Goal: Information Seeking & Learning: Learn about a topic

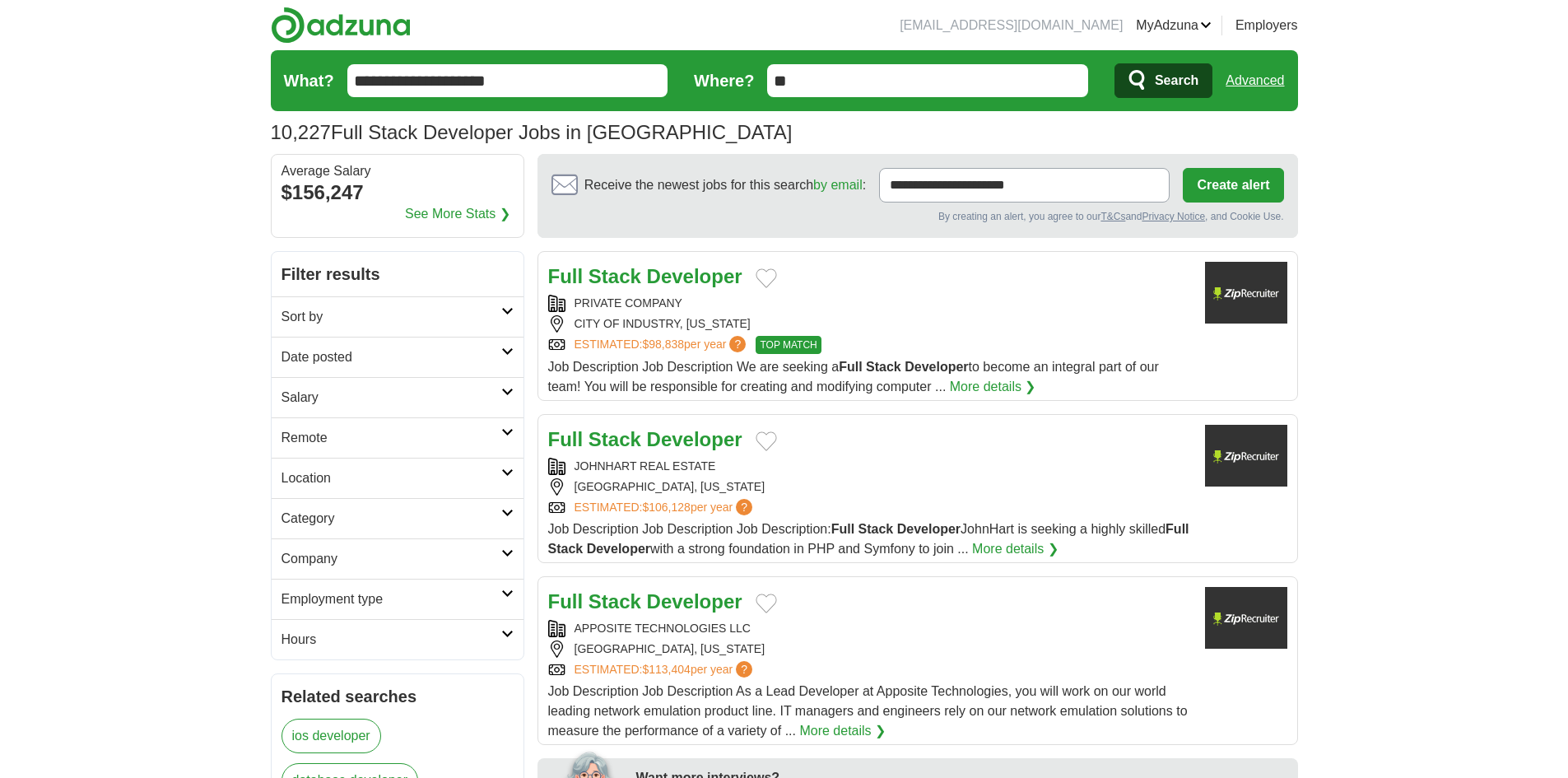
click at [441, 325] on h2 "Sort by" at bounding box center [391, 318] width 220 height 20
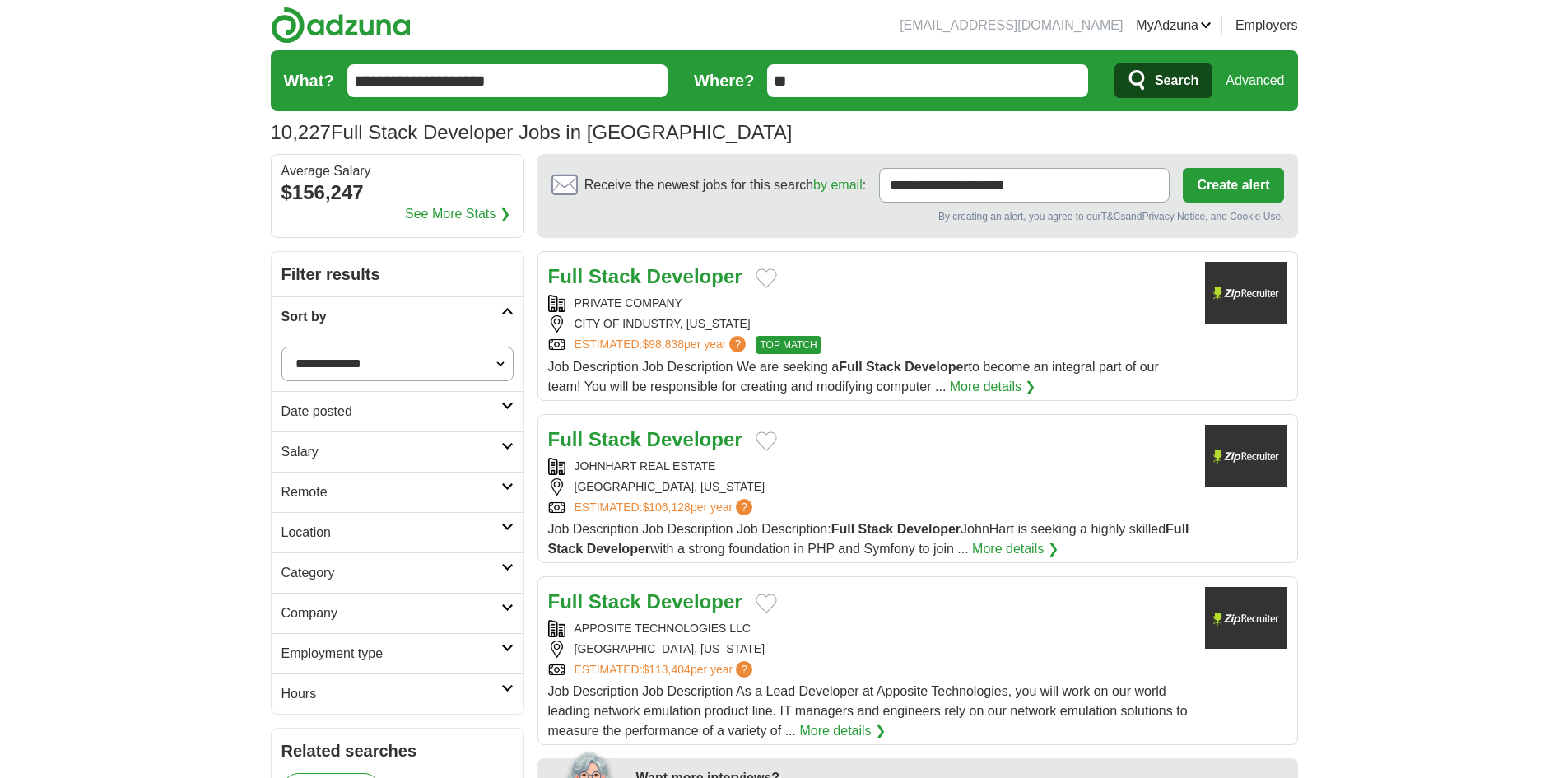
click at [435, 425] on link "Date posted" at bounding box center [397, 411] width 252 height 41
click at [338, 481] on link "Last 3 days" at bounding box center [397, 474] width 232 height 20
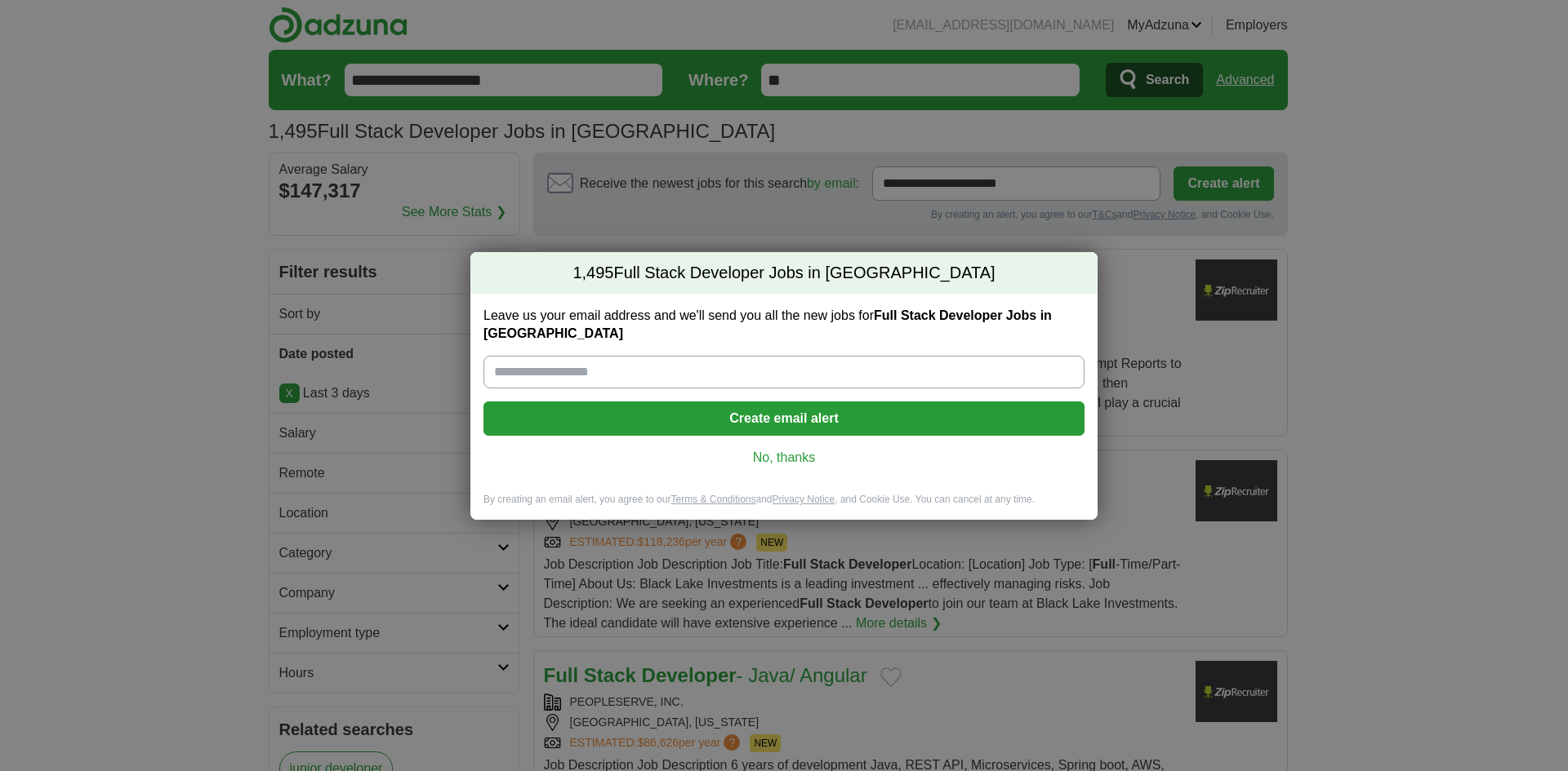
click at [801, 454] on link "No, thanks" at bounding box center [784, 458] width 575 height 18
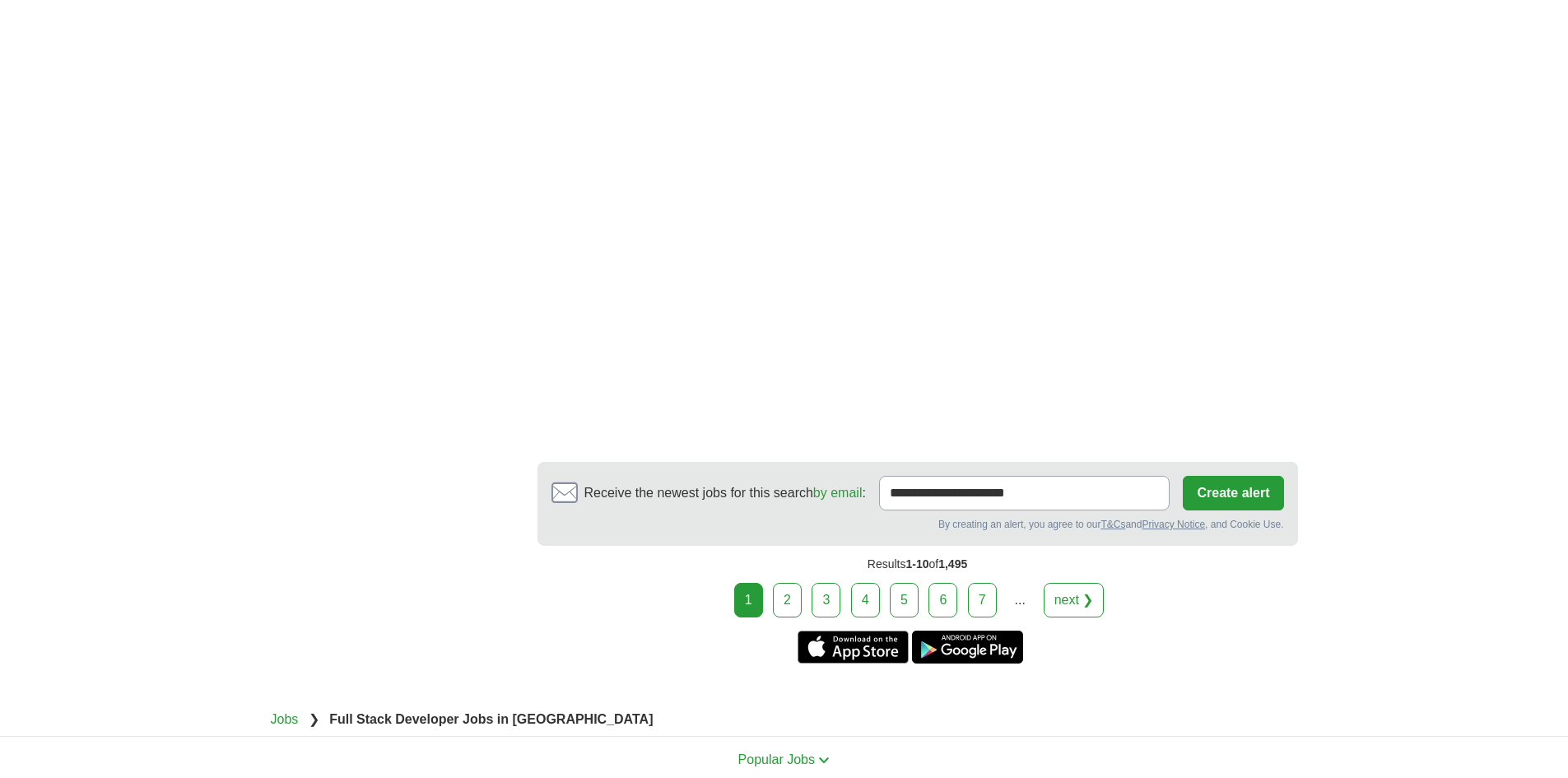
scroll to position [2553, 0]
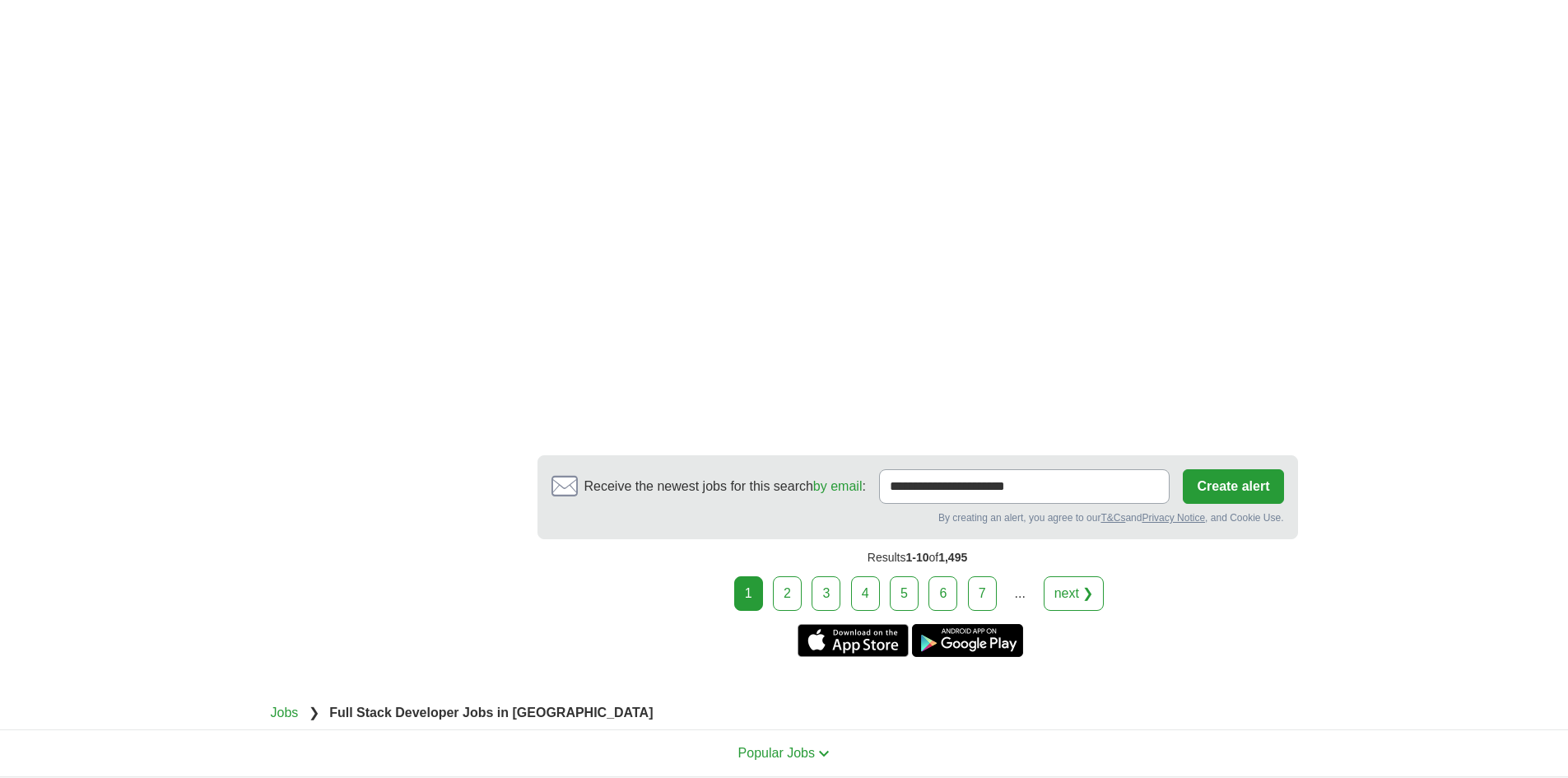
click at [794, 576] on link "2" at bounding box center [788, 593] width 29 height 34
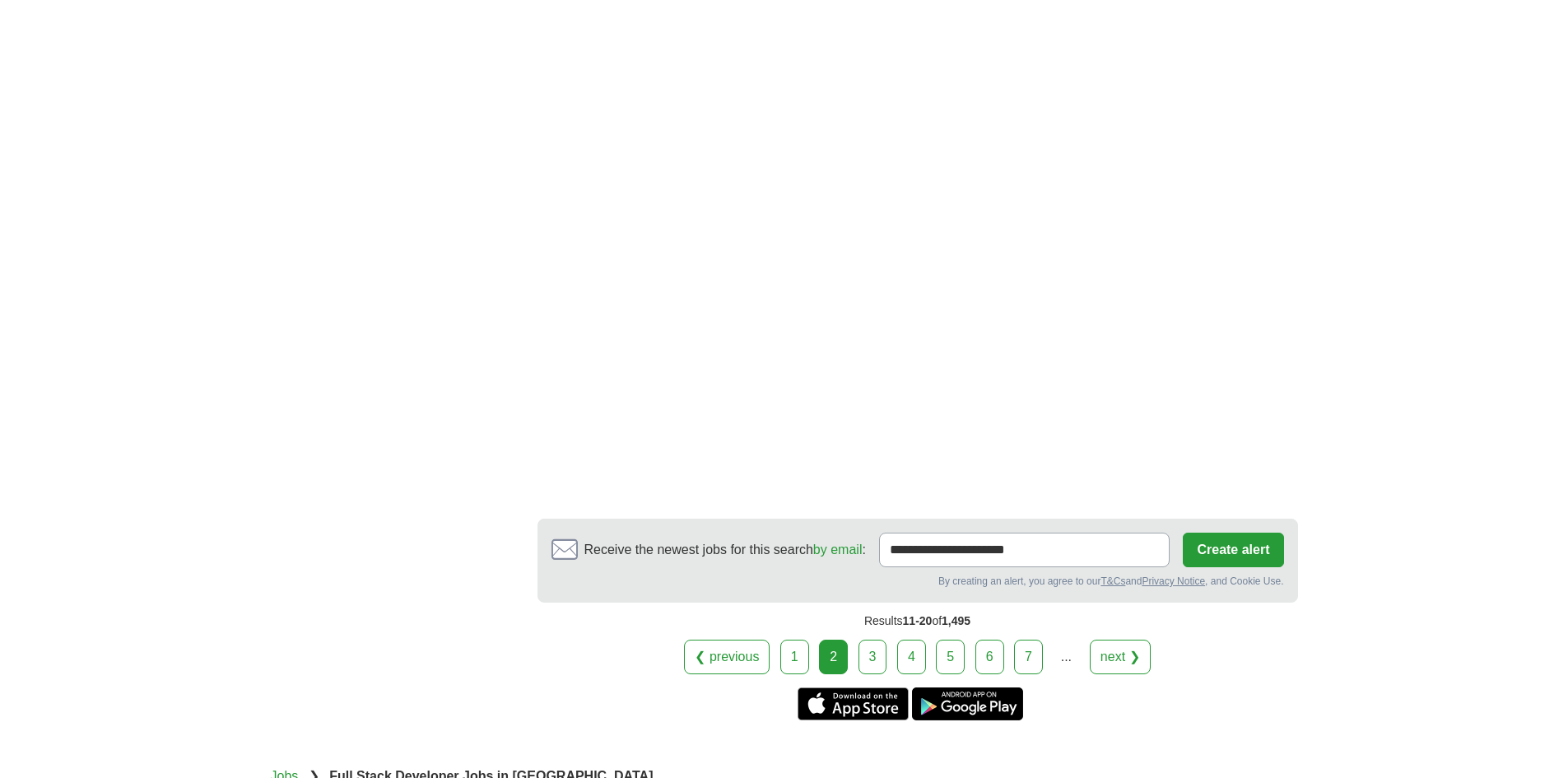
scroll to position [2800, 0]
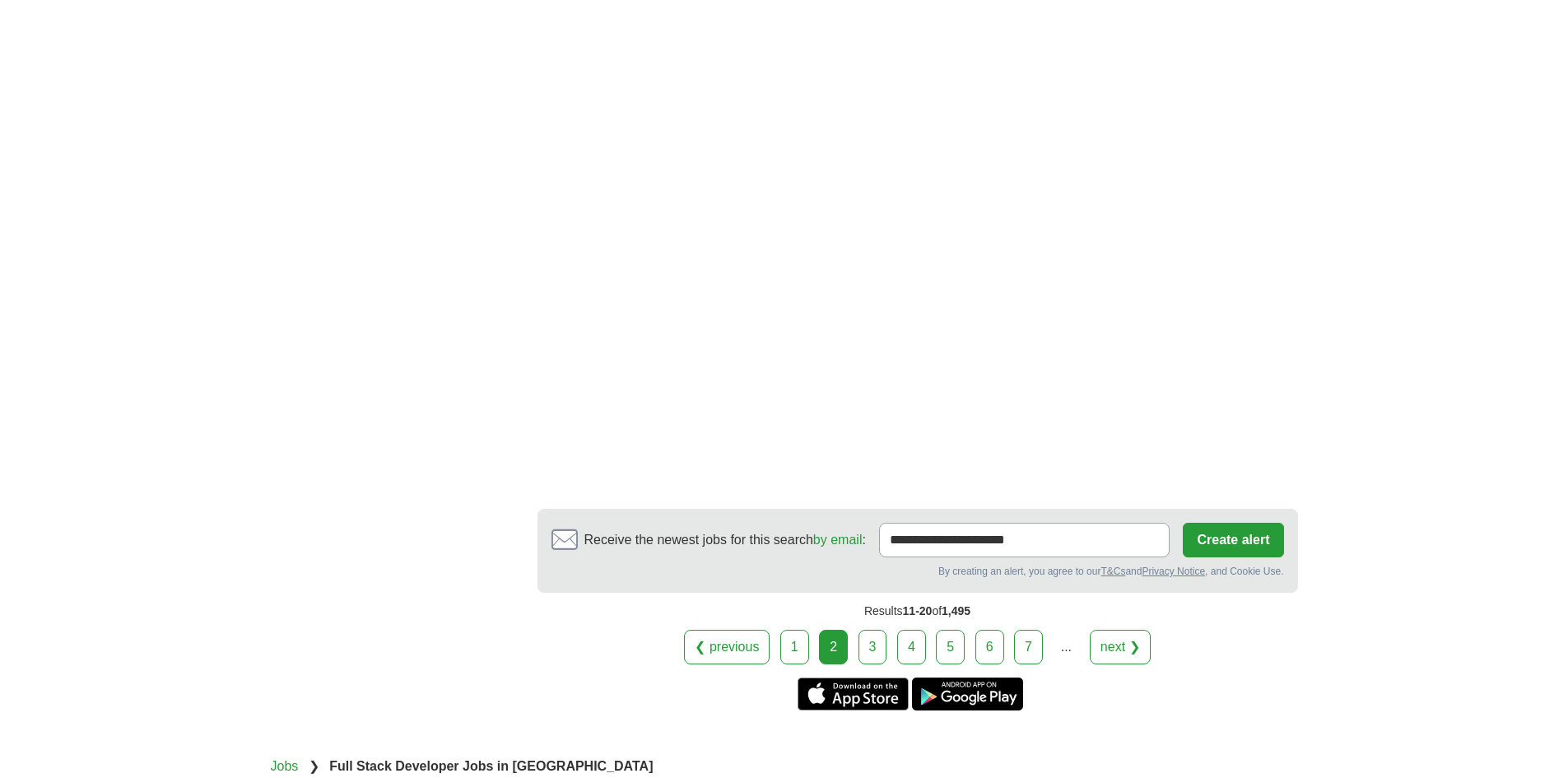
click at [873, 630] on link "3" at bounding box center [874, 647] width 29 height 34
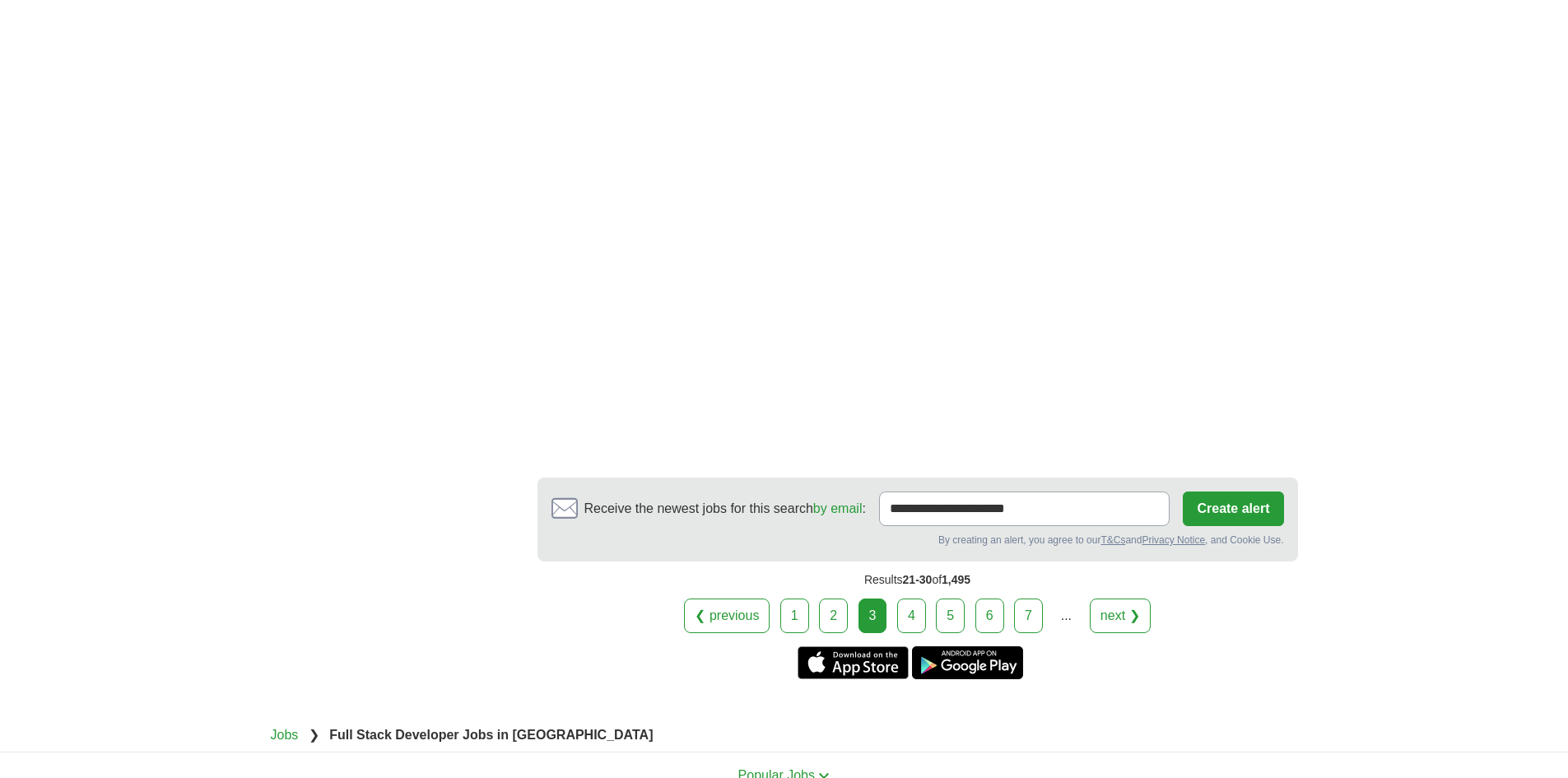
scroll to position [2718, 0]
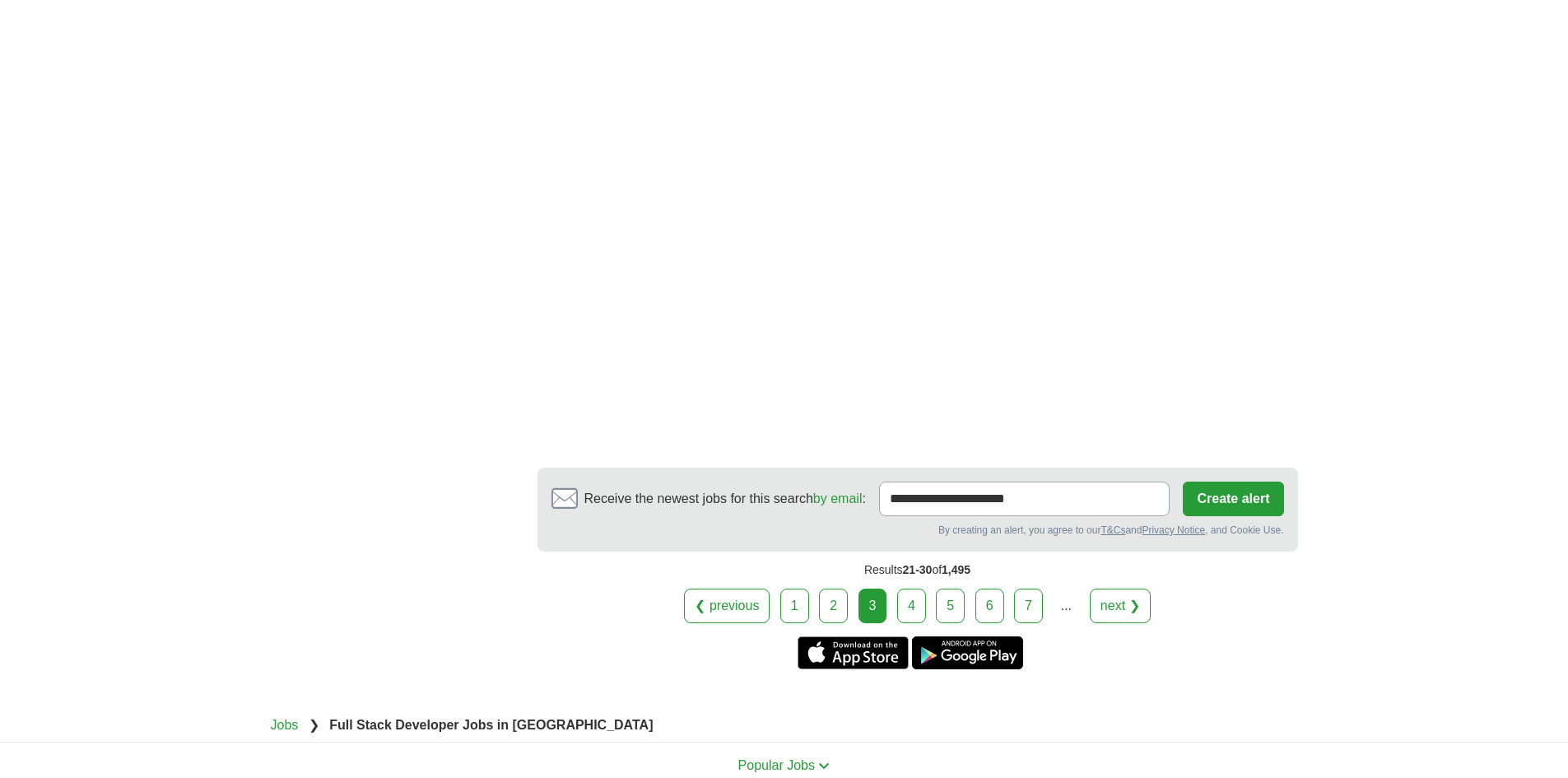
click at [899, 589] on link "4" at bounding box center [912, 606] width 29 height 34
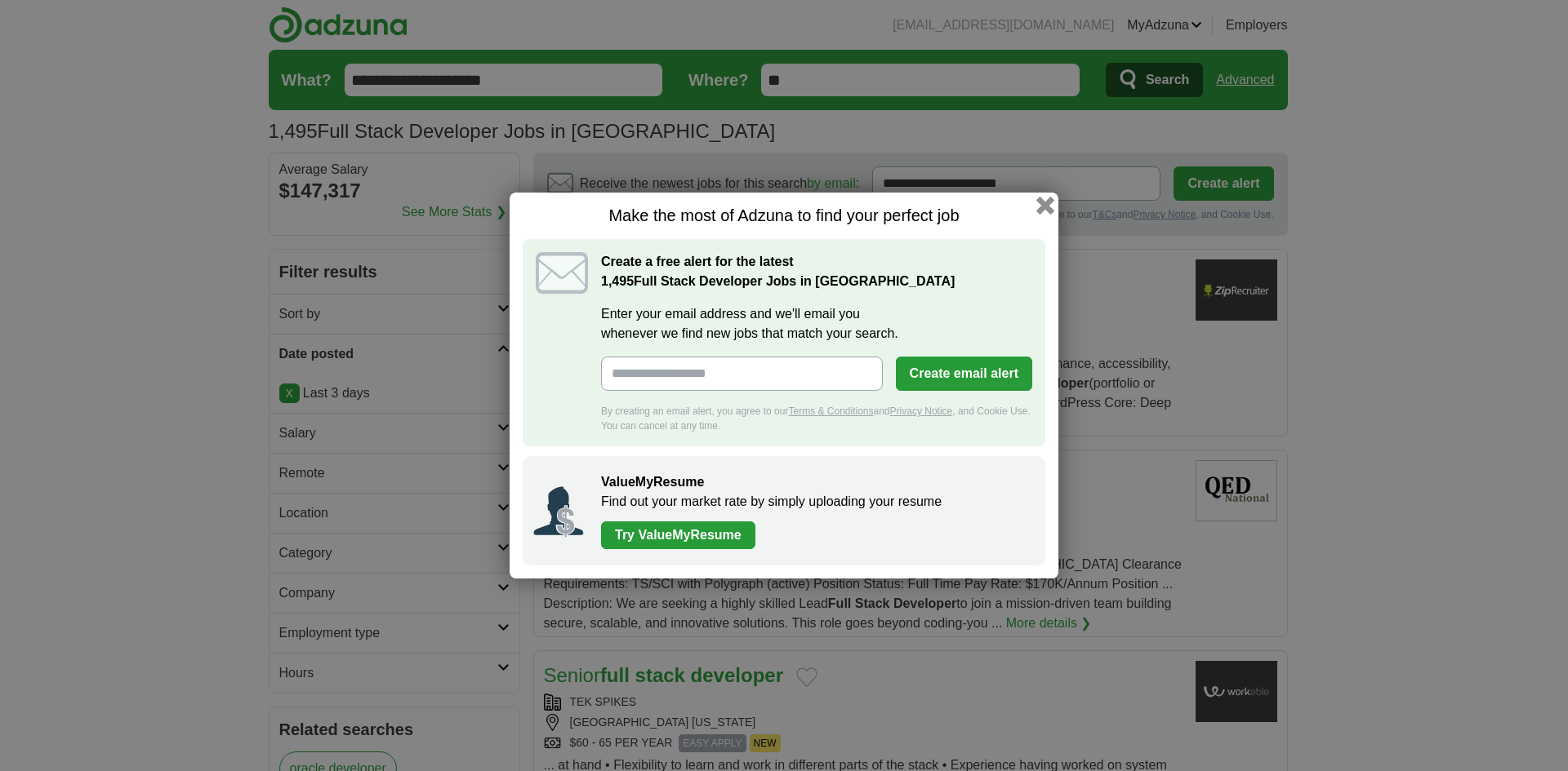
click at [1049, 204] on button "button" at bounding box center [1045, 205] width 18 height 18
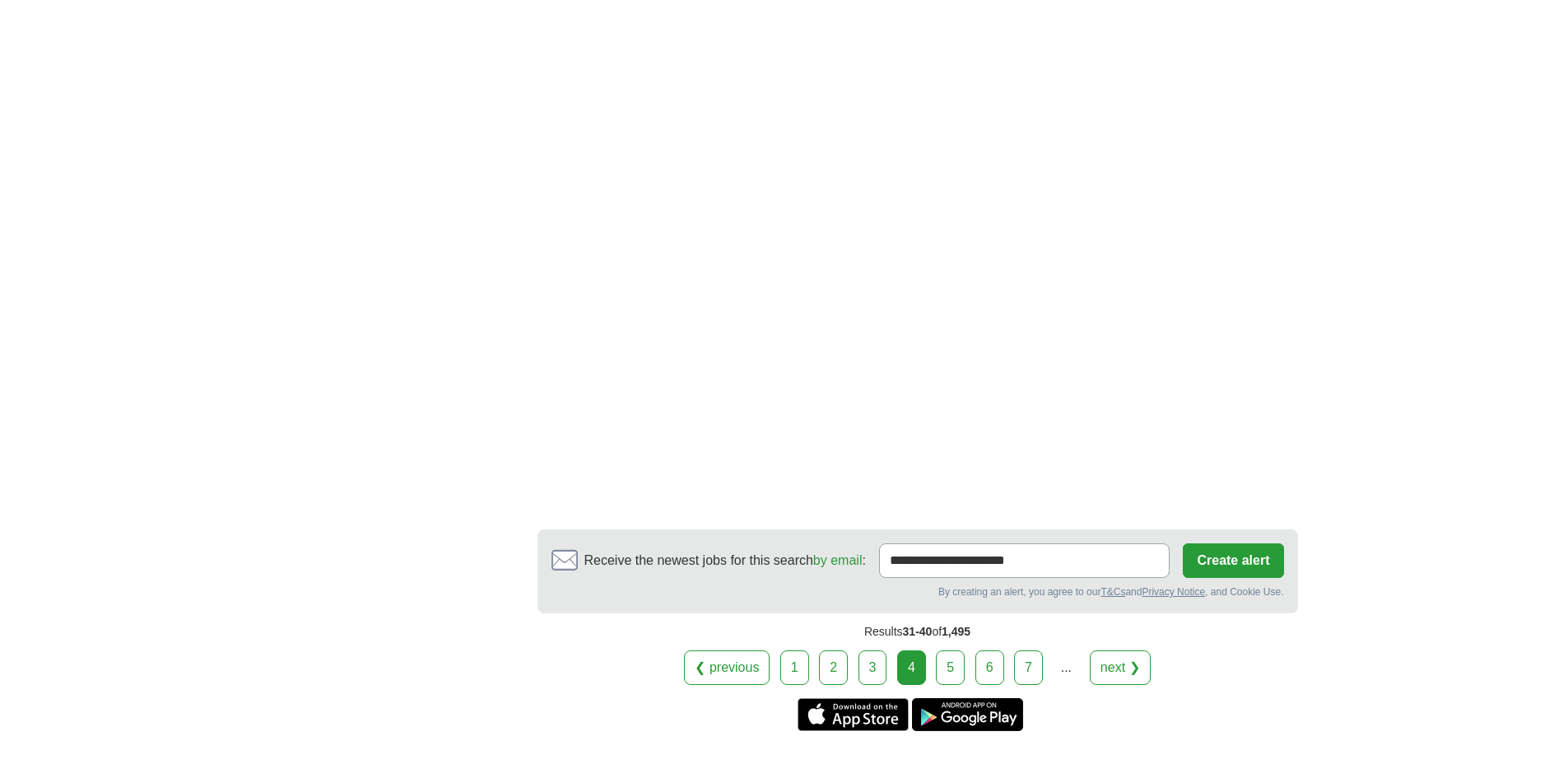
scroll to position [2882, 0]
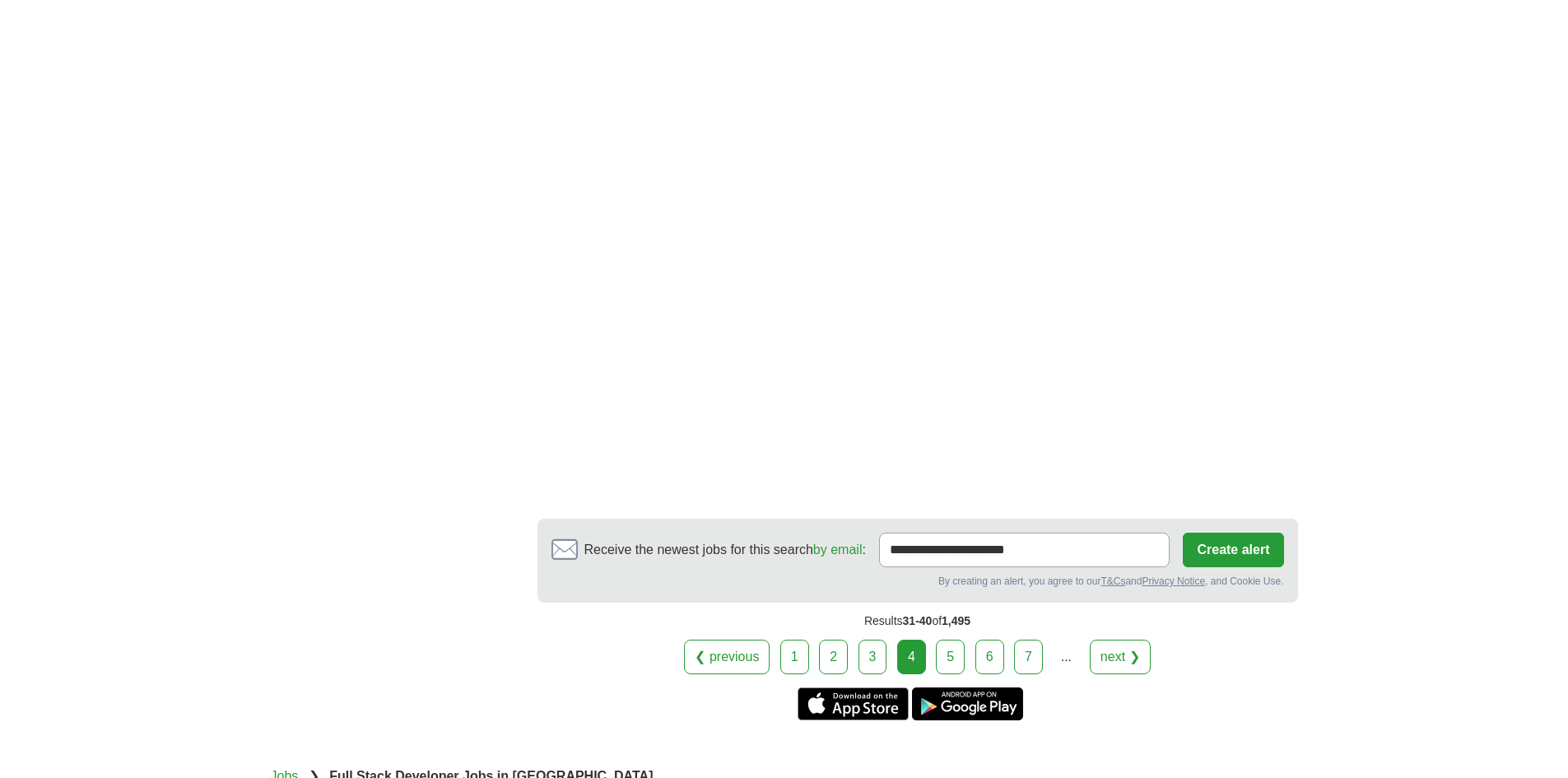
click at [947, 640] on link "5" at bounding box center [950, 657] width 29 height 34
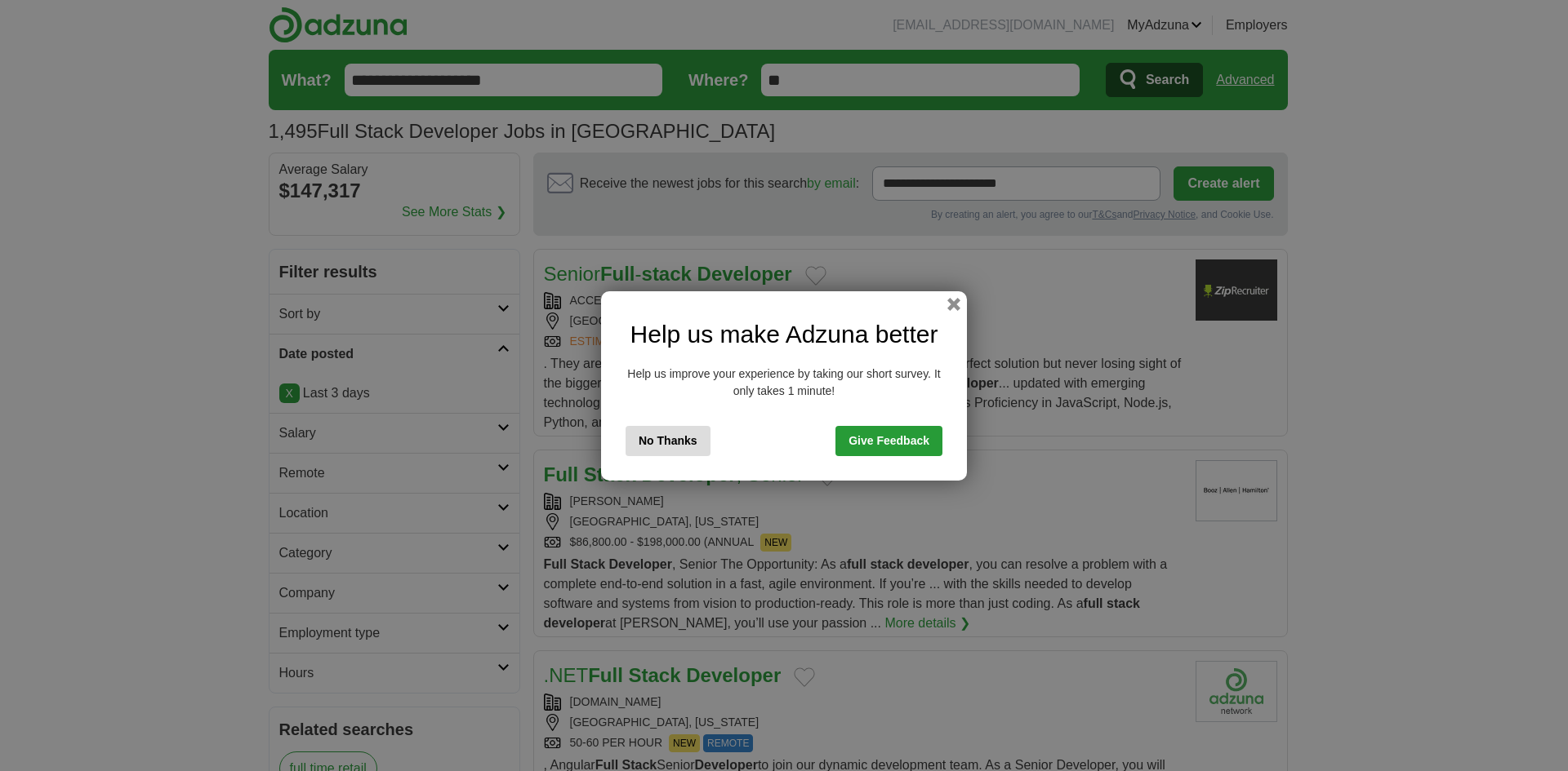
click at [952, 312] on div "Help us make Adzuna better Help us improve your experience by taking our short …" at bounding box center [784, 386] width 366 height 189
click at [956, 307] on button "button" at bounding box center [954, 304] width 18 height 18
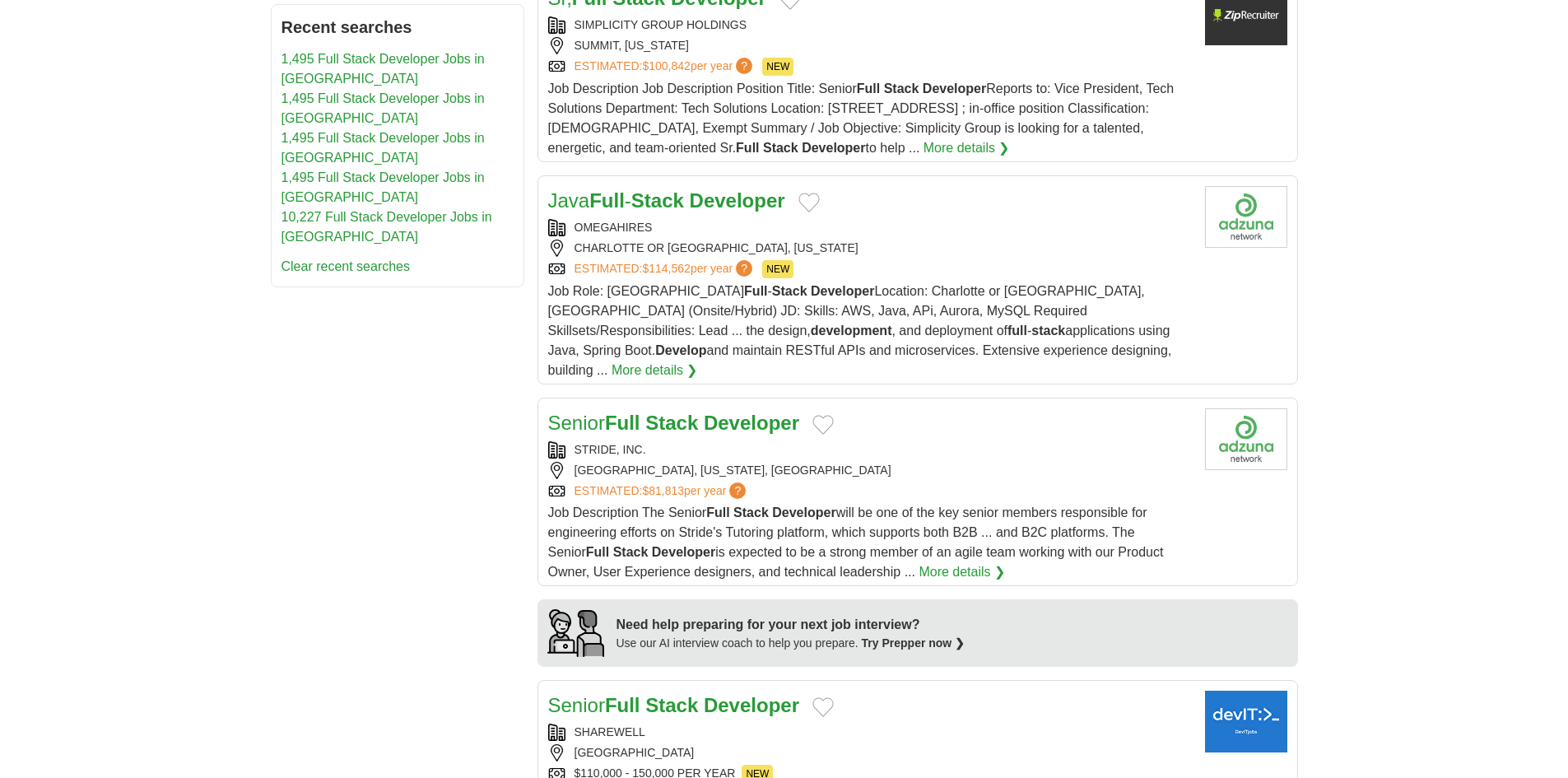
scroll to position [988, 0]
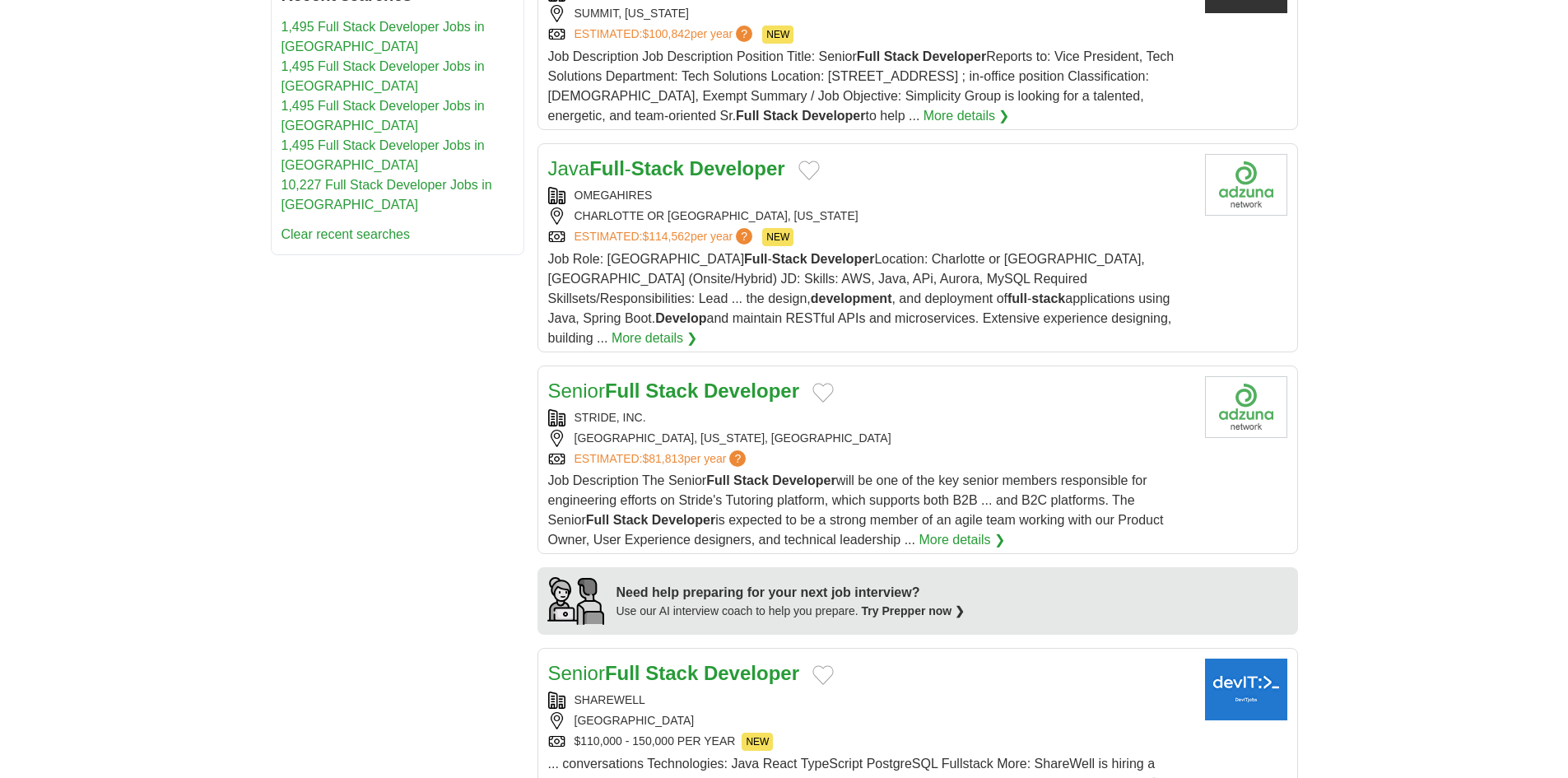
drag, startPoint x: 694, startPoint y: 641, endPoint x: 445, endPoint y: 636, distance: 249.1
drag, startPoint x: 629, startPoint y: 641, endPoint x: 434, endPoint y: 640, distance: 195.0
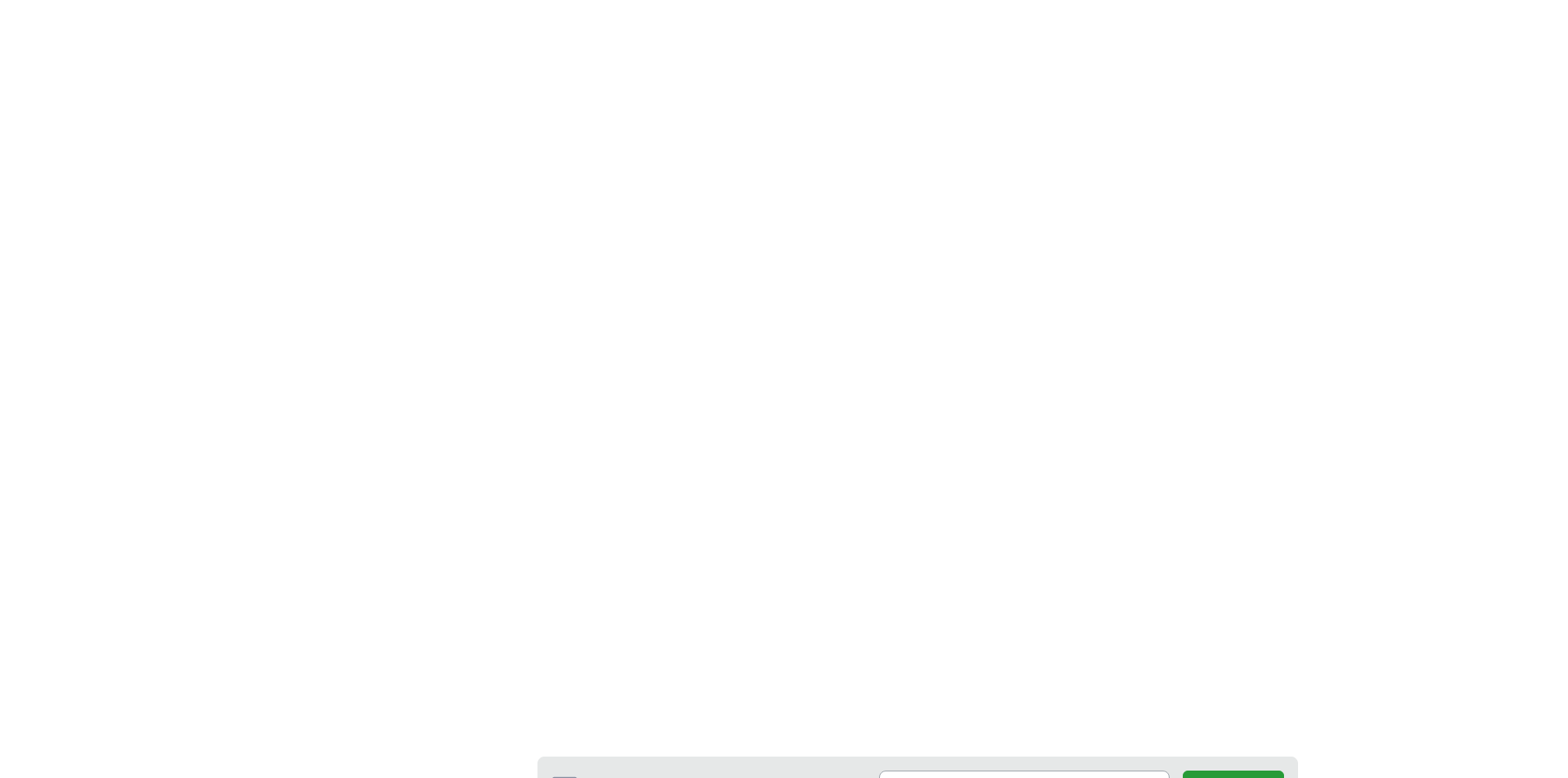
scroll to position [2635, 0]
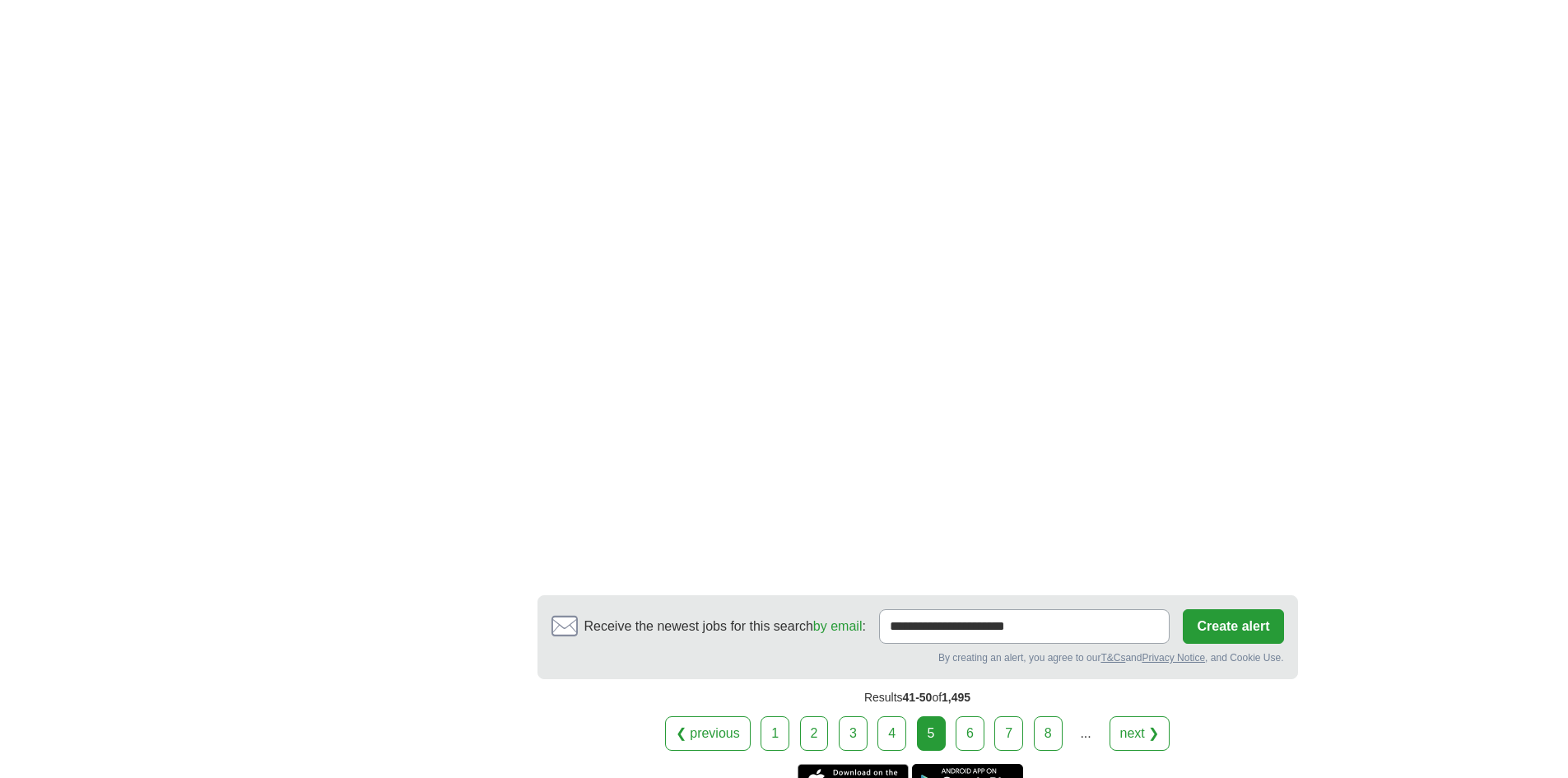
click at [969, 716] on link "6" at bounding box center [970, 734] width 29 height 34
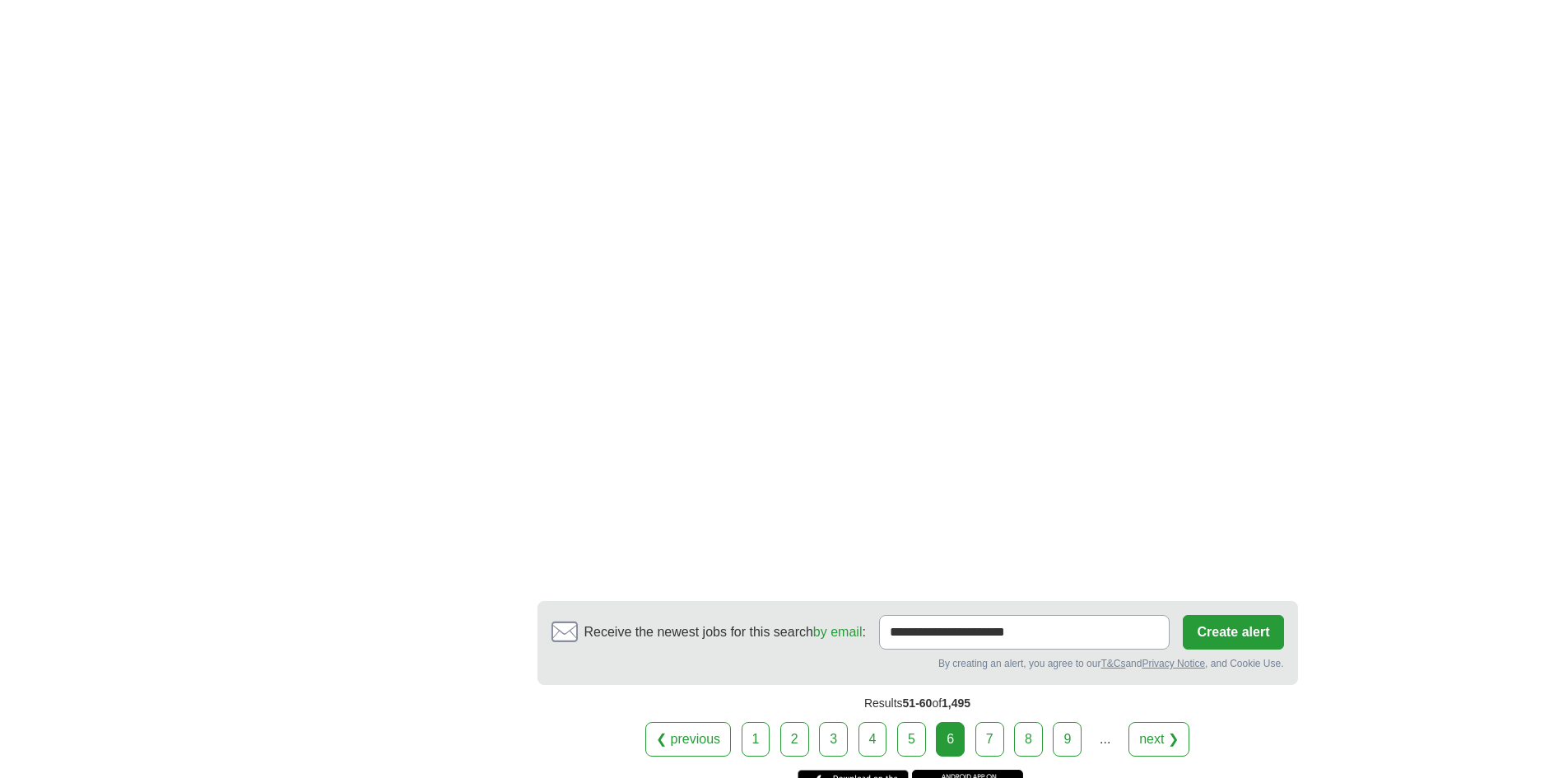
scroll to position [2553, 0]
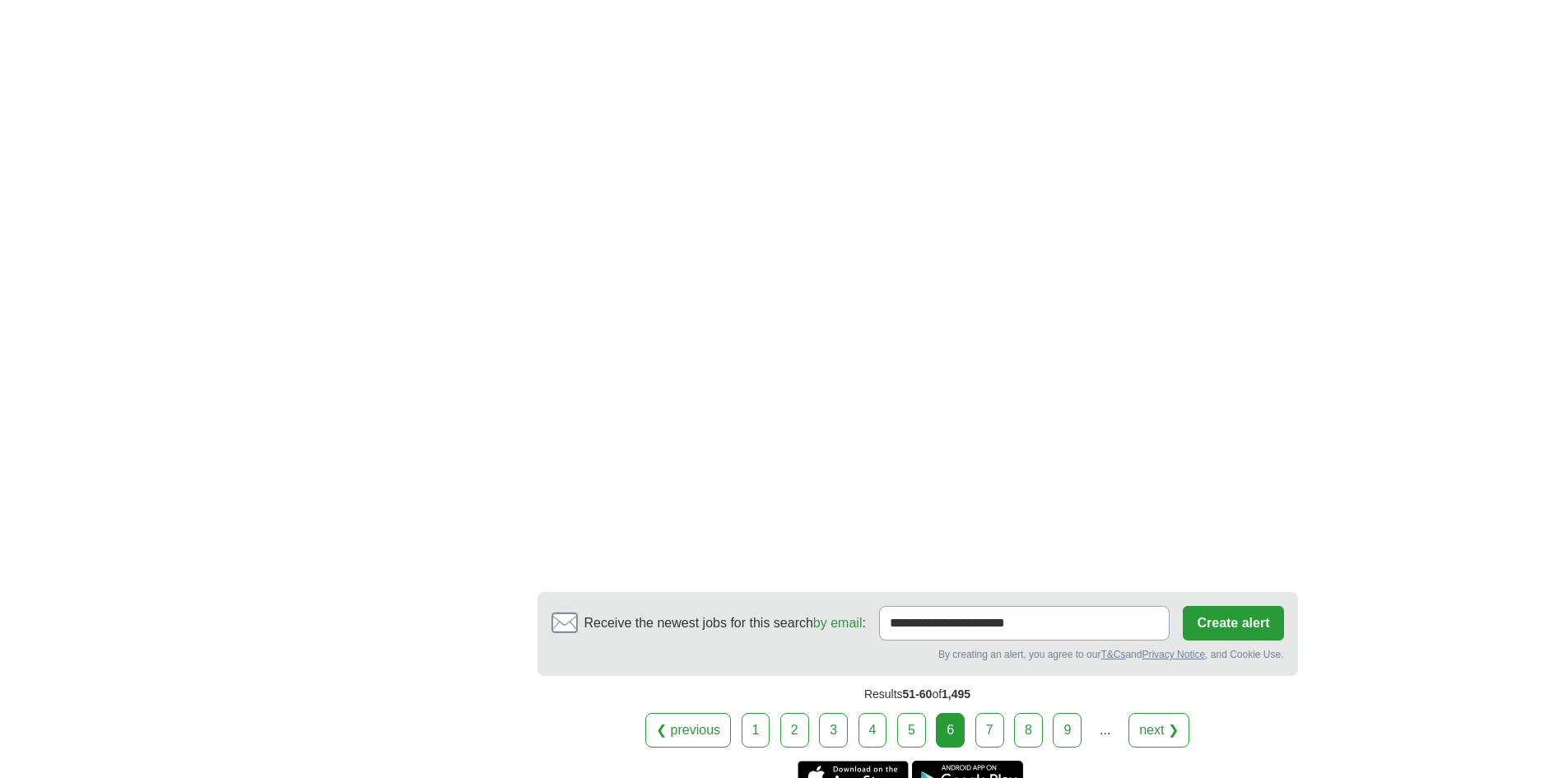
click at [984, 713] on link "7" at bounding box center [990, 730] width 29 height 34
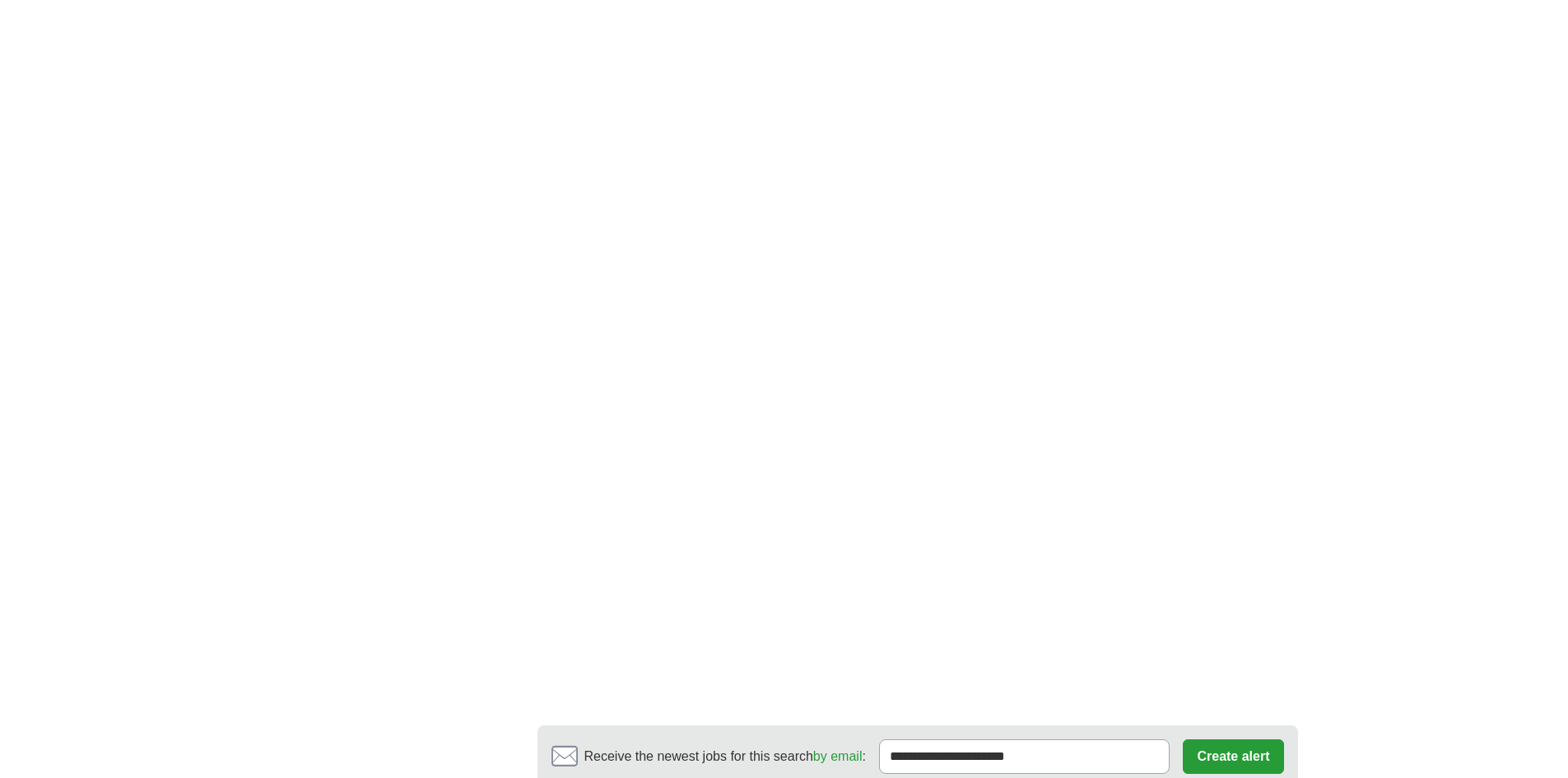
scroll to position [2718, 0]
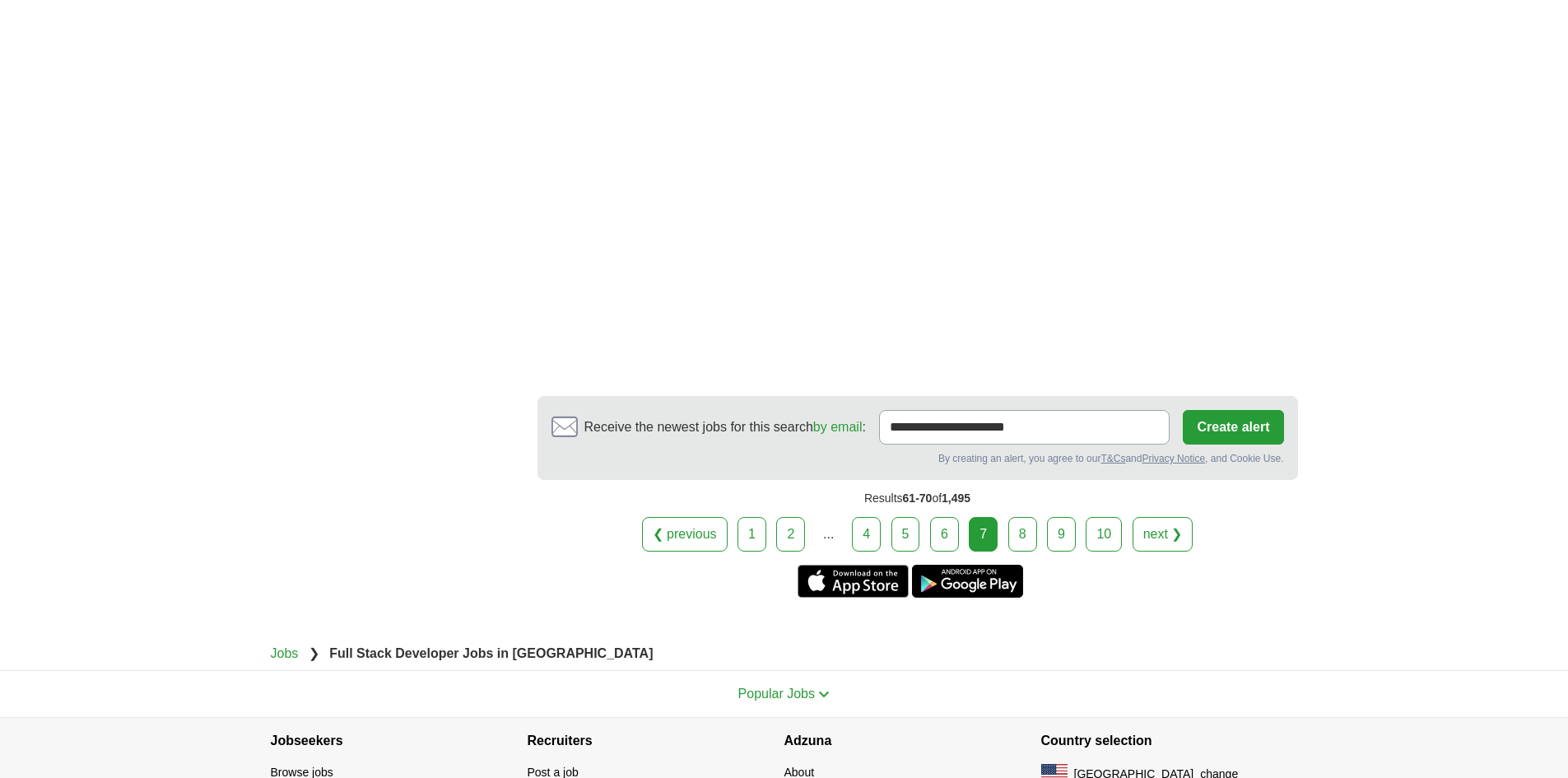
click at [1015, 517] on link "8" at bounding box center [1023, 535] width 29 height 34
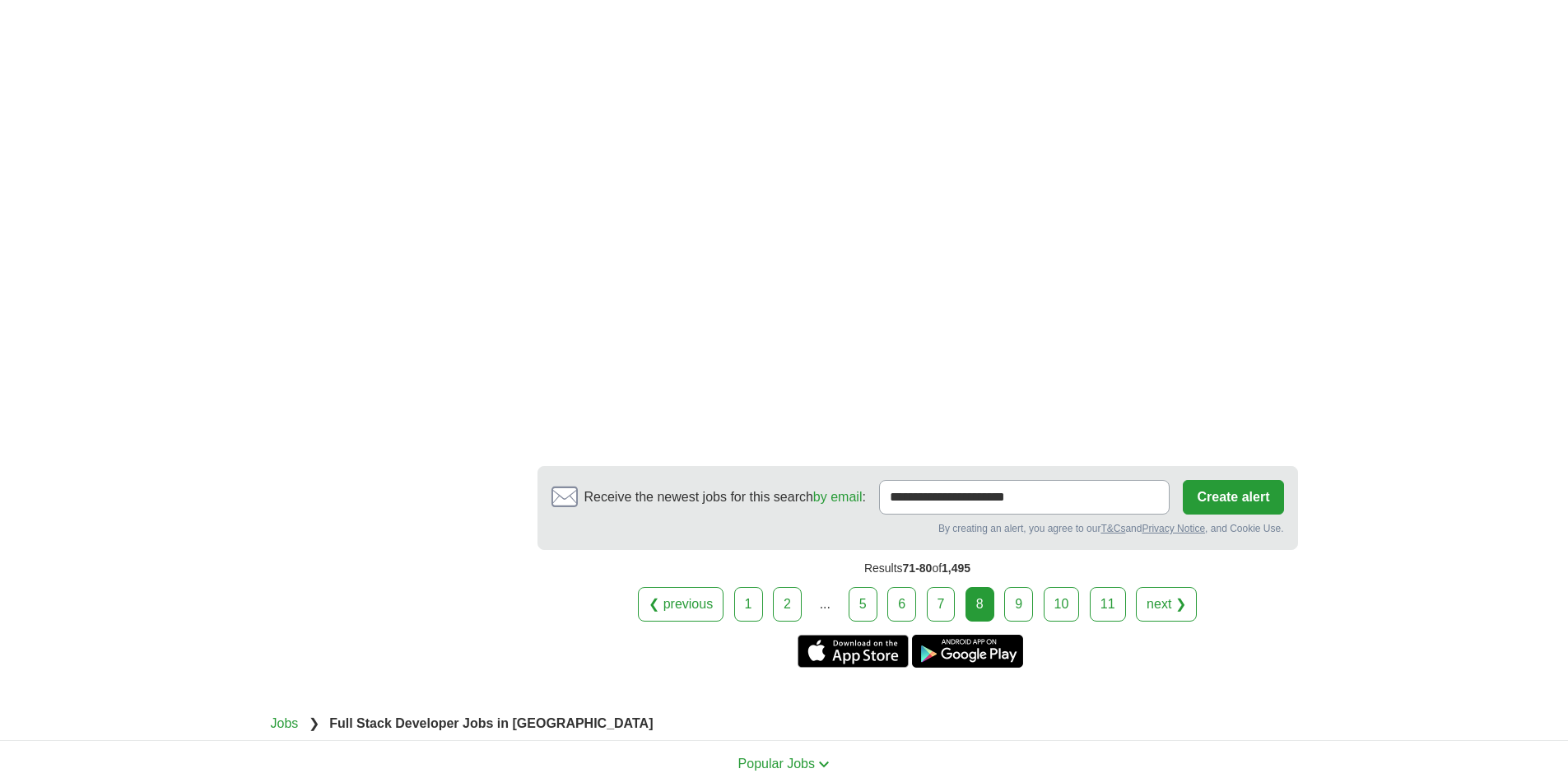
scroll to position [2882, 0]
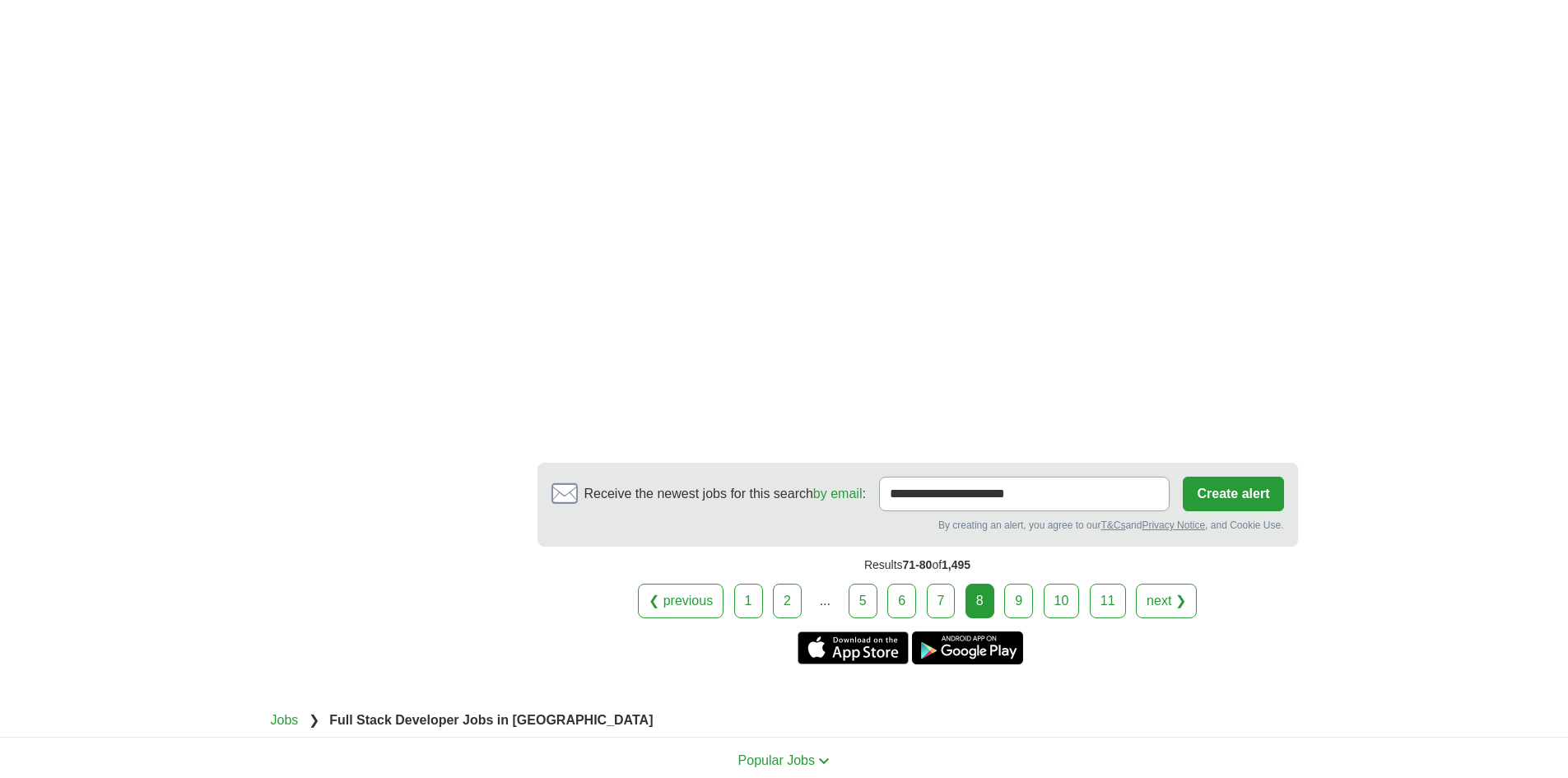
click at [1028, 584] on link "9" at bounding box center [1019, 601] width 29 height 34
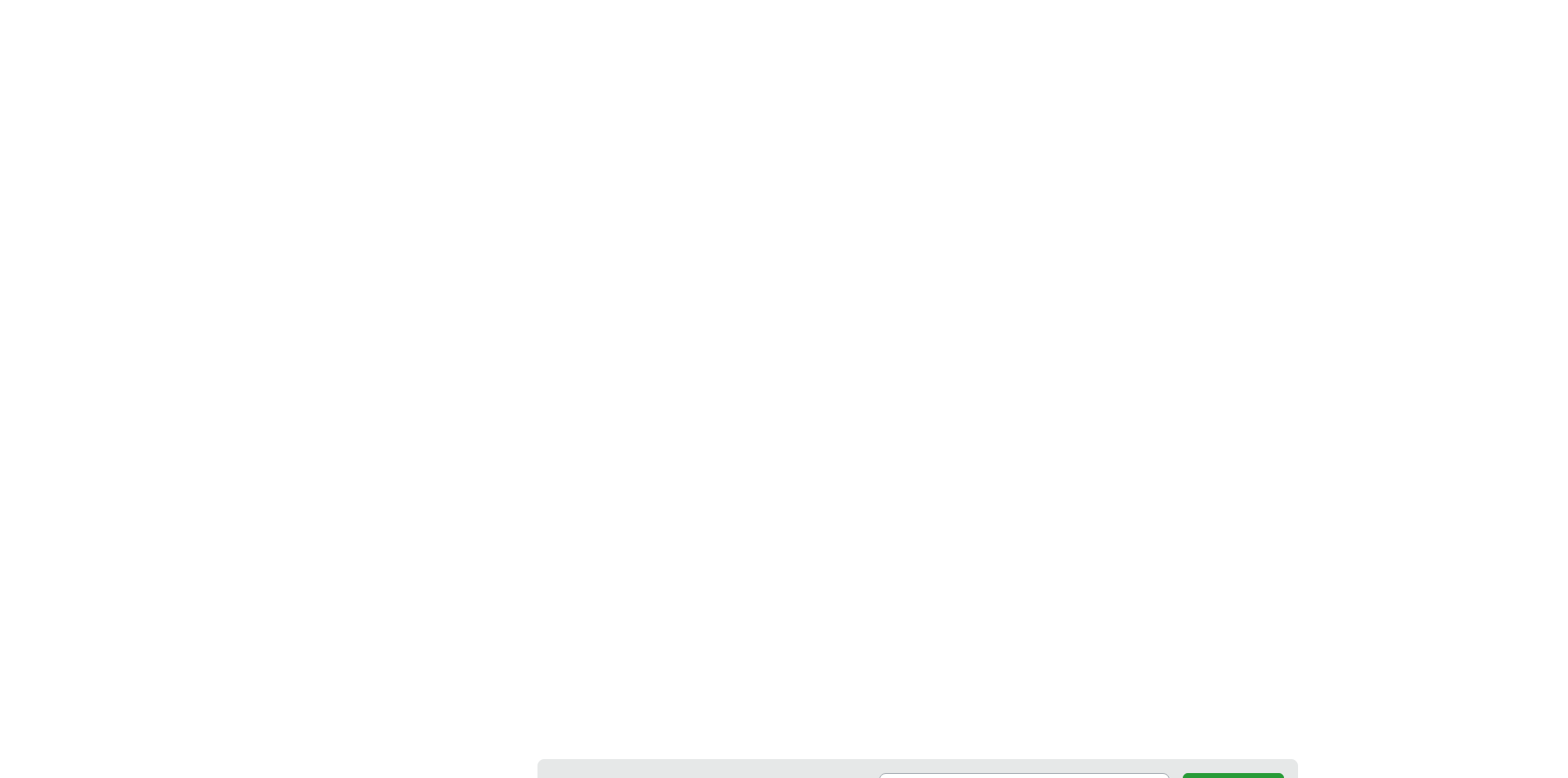
scroll to position [2718, 0]
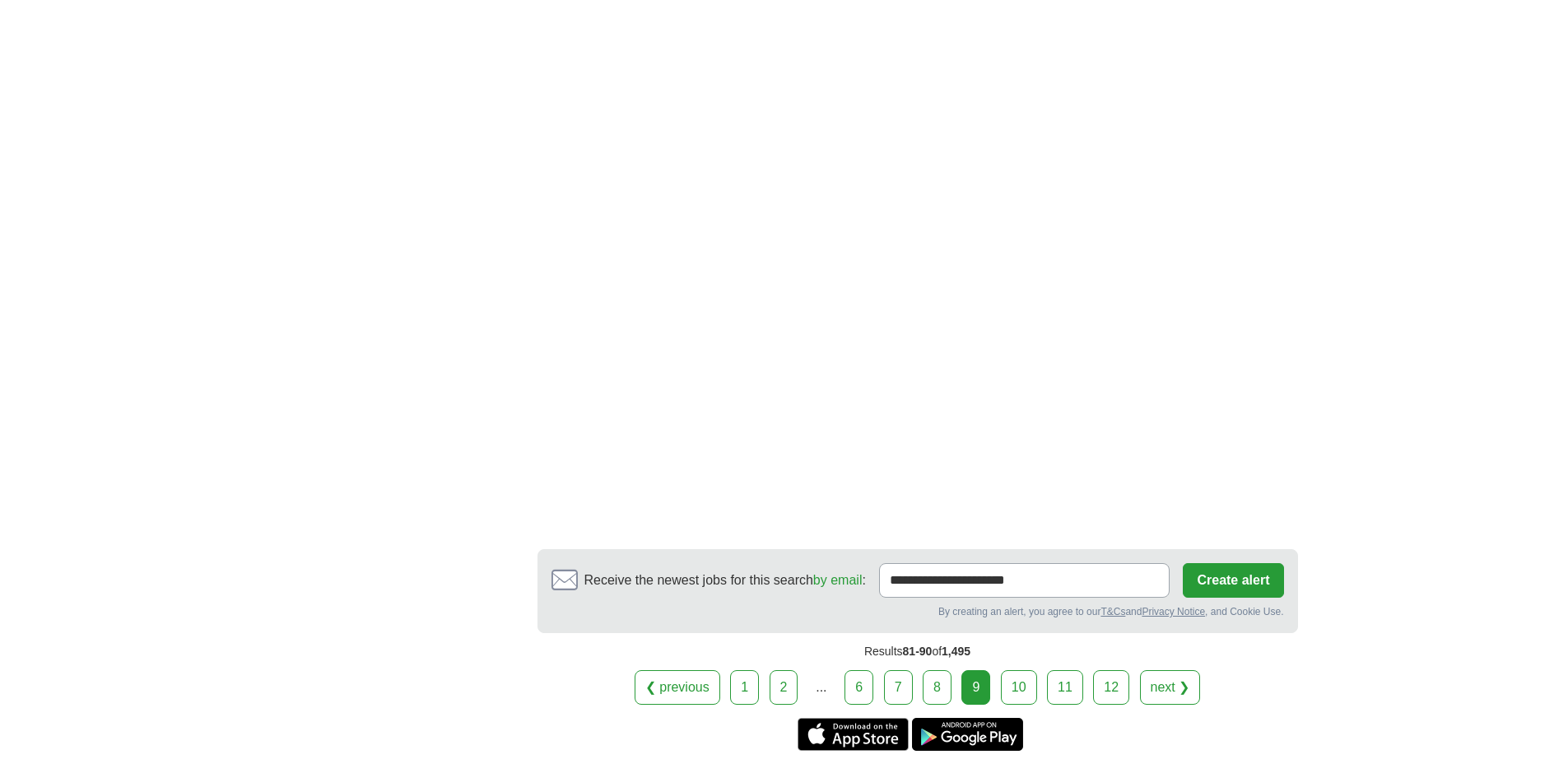
click at [1025, 670] on link "10" at bounding box center [1019, 688] width 36 height 34
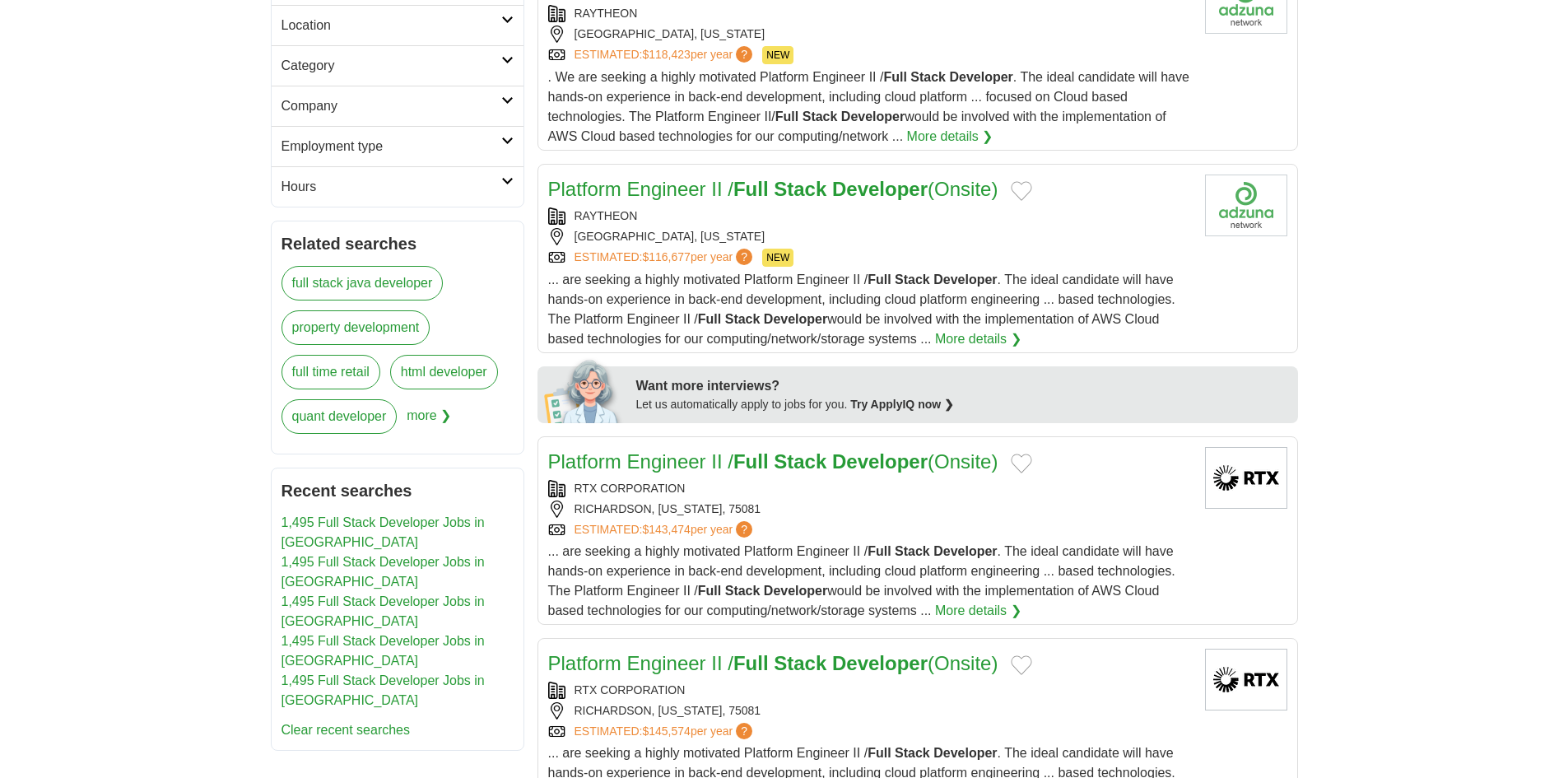
scroll to position [741, 0]
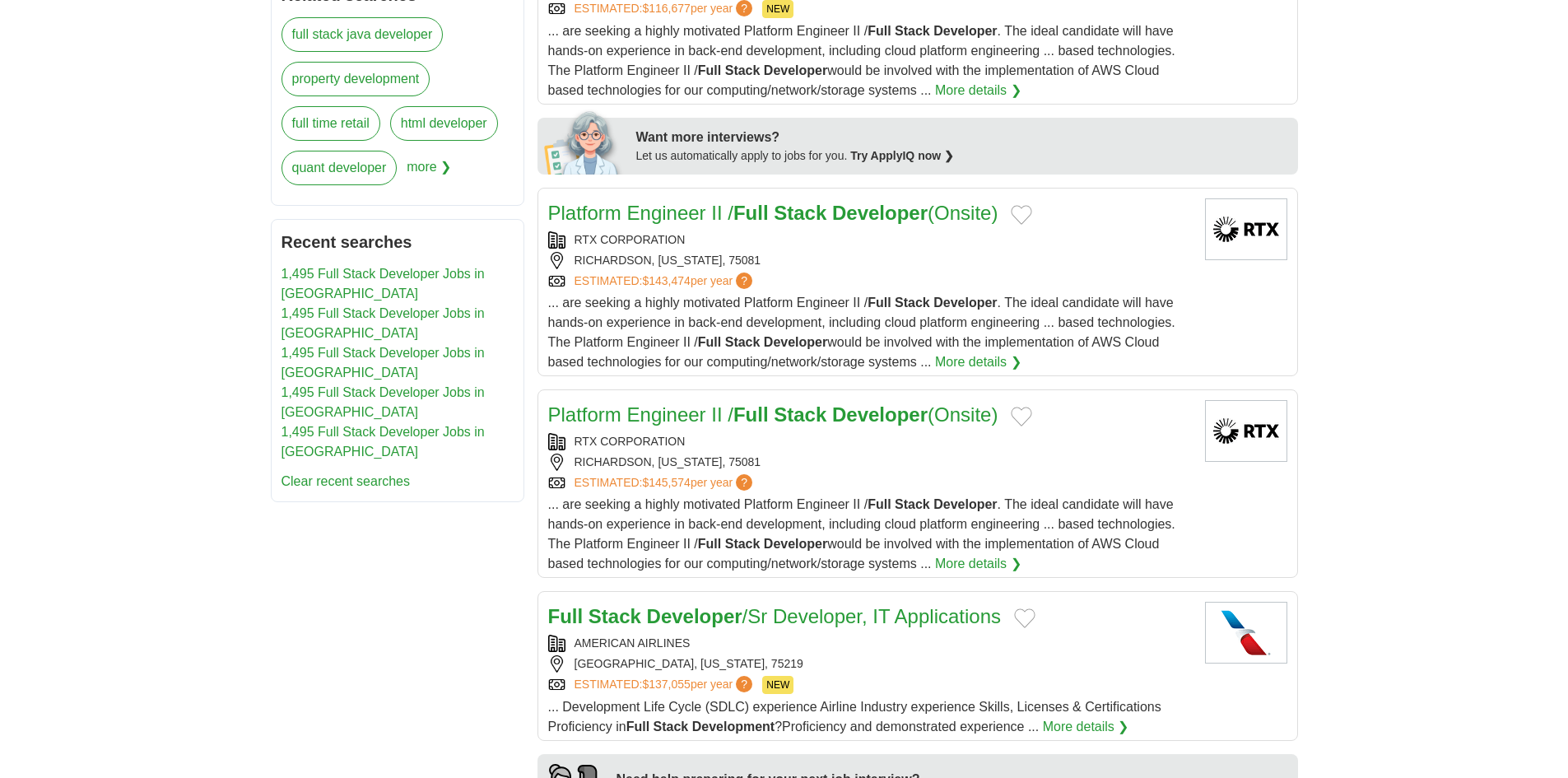
drag, startPoint x: 861, startPoint y: 402, endPoint x: 339, endPoint y: 455, distance: 524.7
